Goal: Transaction & Acquisition: Book appointment/travel/reservation

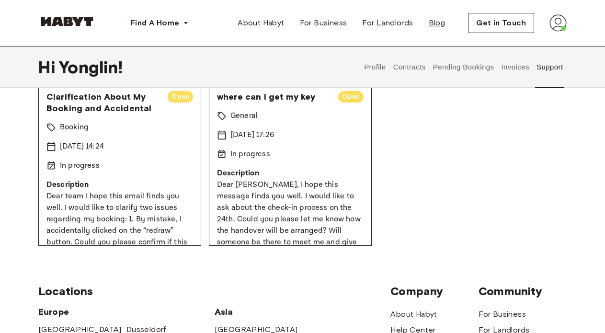
scroll to position [154, 0]
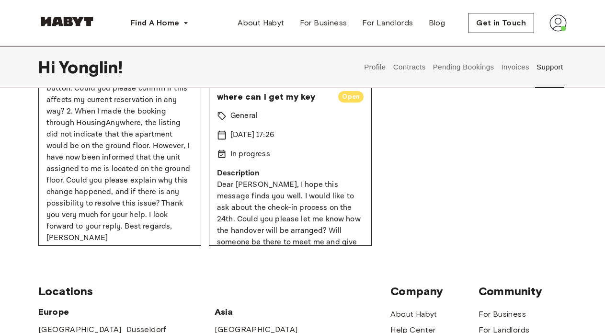
click at [519, 57] on button "Invoices" at bounding box center [515, 67] width 30 height 42
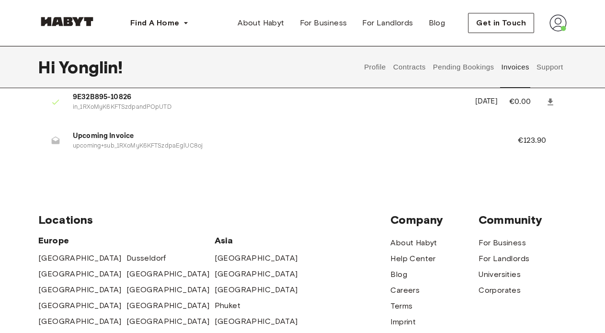
click at [475, 77] on button "Pending Bookings" at bounding box center [464, 67] width 64 height 42
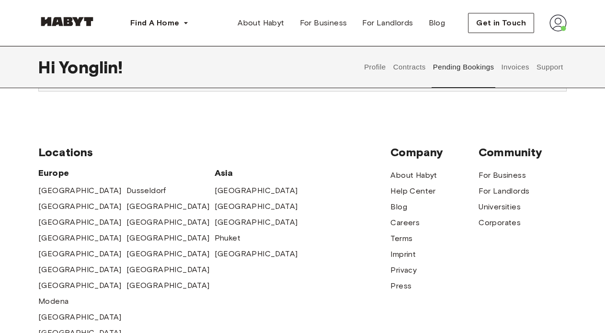
click at [410, 75] on button "Contracts" at bounding box center [409, 67] width 35 height 42
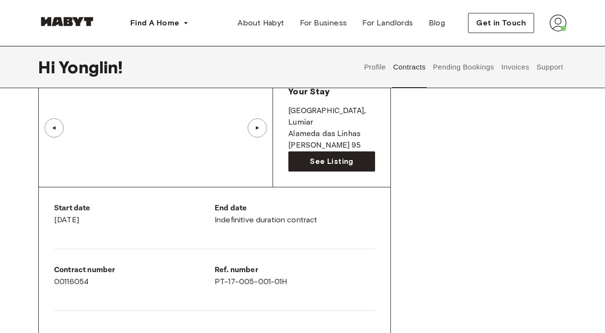
scroll to position [102, 0]
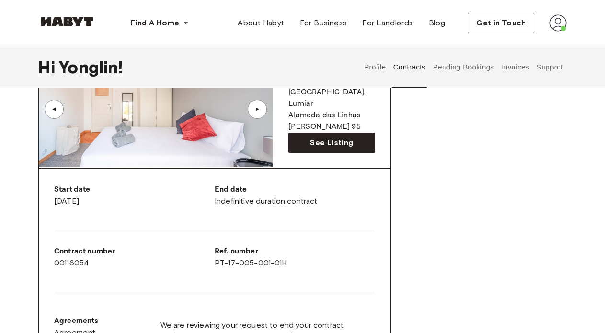
drag, startPoint x: 244, startPoint y: 148, endPoint x: 211, endPoint y: 139, distance: 34.2
click at [240, 147] on img at bounding box center [156, 109] width 234 height 115
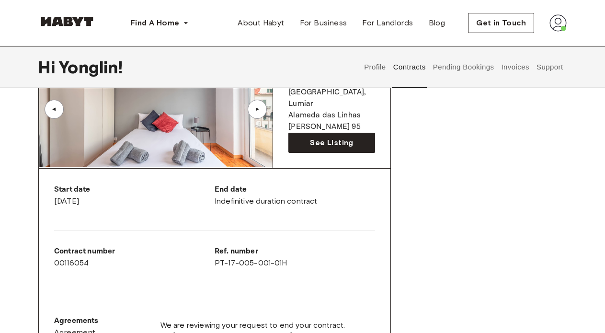
click at [204, 133] on img at bounding box center [156, 109] width 234 height 115
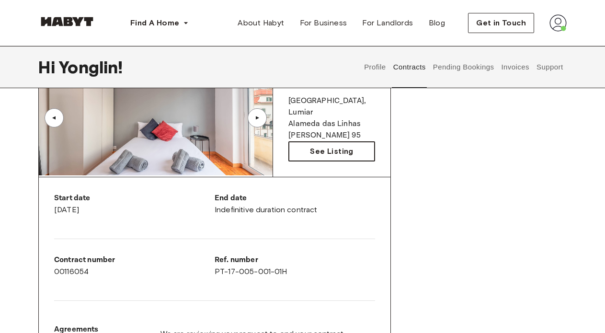
scroll to position [83, 0]
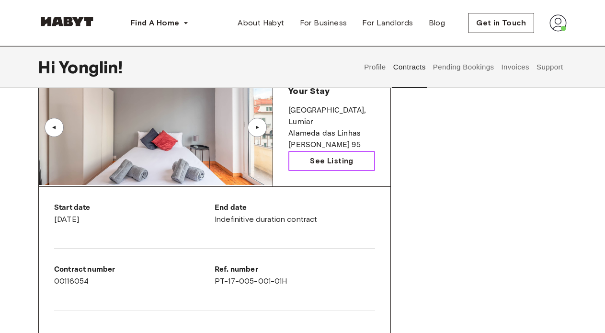
click at [349, 166] on link "See Listing" at bounding box center [331, 161] width 87 height 20
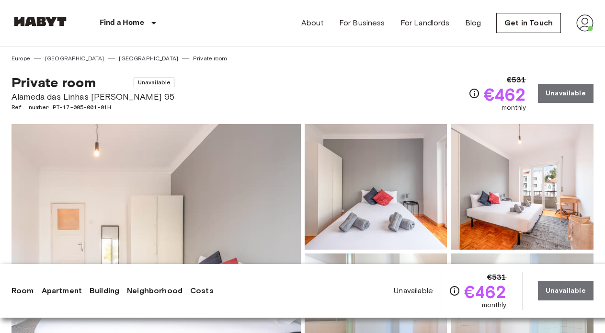
click at [482, 150] on img at bounding box center [522, 187] width 143 height 126
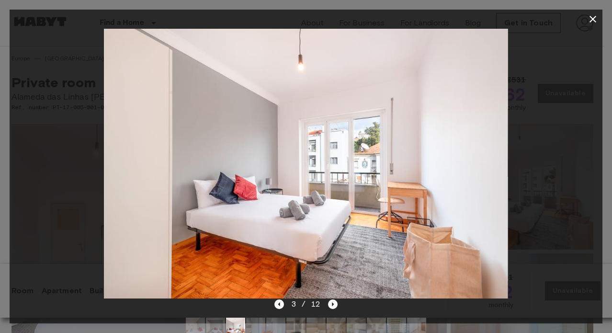
click at [596, 17] on icon "button" at bounding box center [592, 18] width 11 height 11
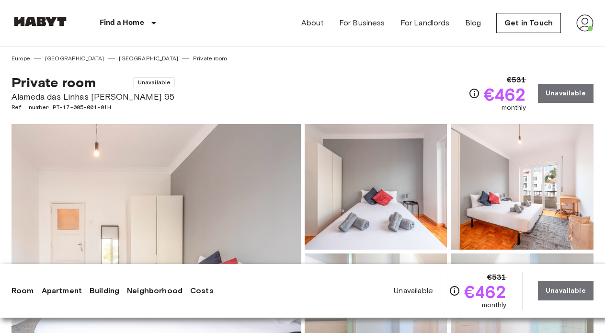
click at [479, 163] on img at bounding box center [522, 187] width 143 height 126
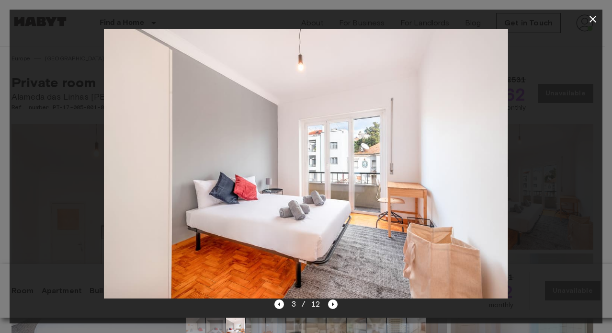
click at [363, 166] on img at bounding box center [306, 164] width 404 height 270
click at [85, 91] on div at bounding box center [306, 164] width 593 height 270
click at [586, 22] on button "button" at bounding box center [592, 19] width 19 height 19
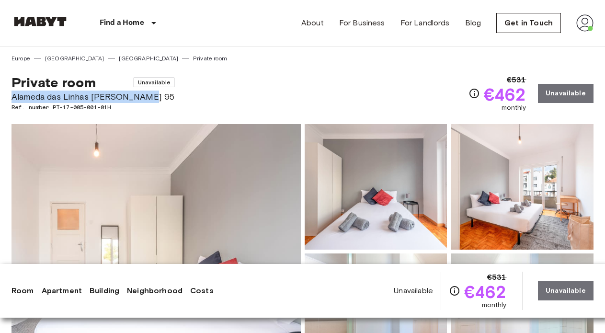
drag, startPoint x: 142, startPoint y: 96, endPoint x: 12, endPoint y: 99, distance: 129.9
click at [12, 99] on span "Alameda das Linhas [PERSON_NAME] 95" at bounding box center [92, 97] width 163 height 12
copy span "Alameda das Linhas [PERSON_NAME] 95"
